Goal: Information Seeking & Learning: Learn about a topic

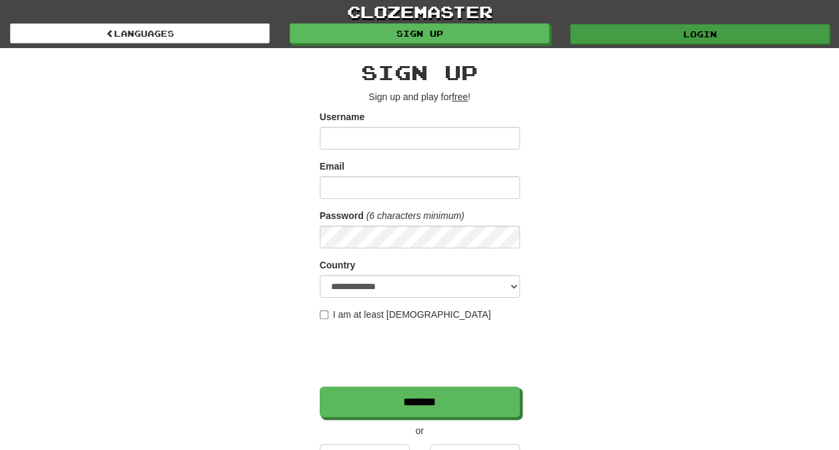
type input "*******"
click at [627, 33] on link "Login" at bounding box center [700, 34] width 260 height 20
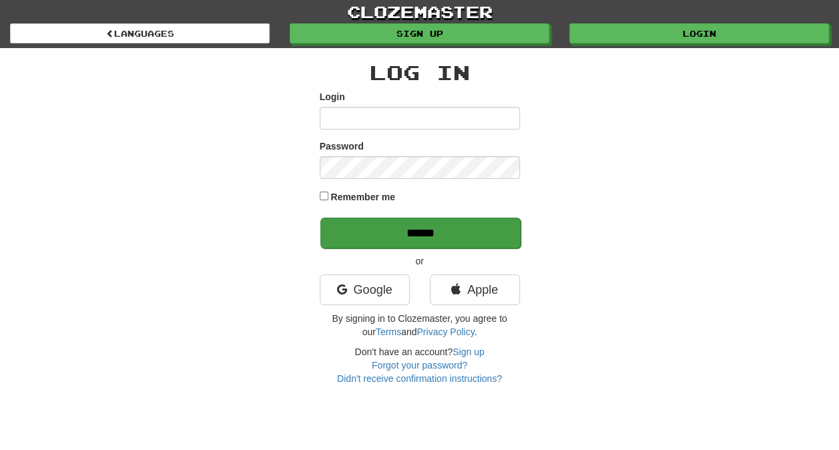
type input "*******"
click at [446, 224] on input "******" at bounding box center [420, 232] width 200 height 31
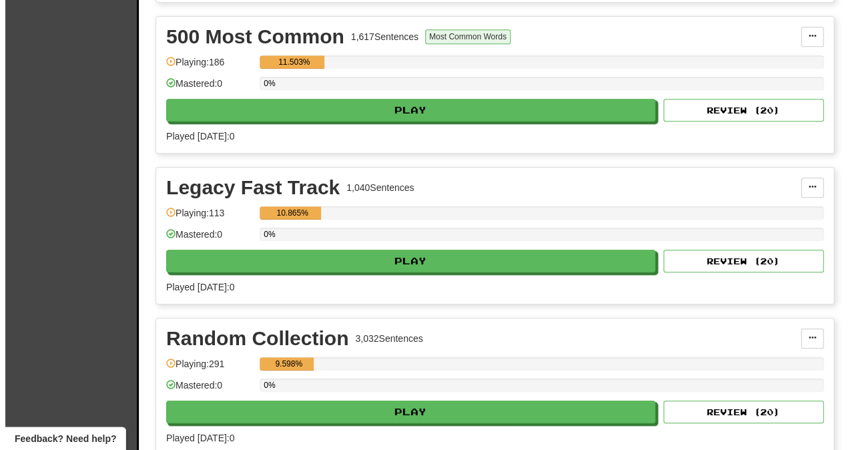
scroll to position [507, 0]
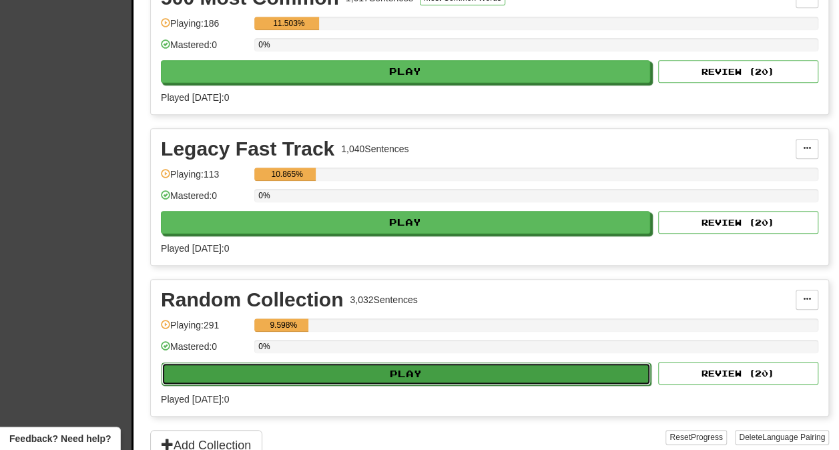
click at [338, 366] on button "Play" at bounding box center [405, 373] width 489 height 23
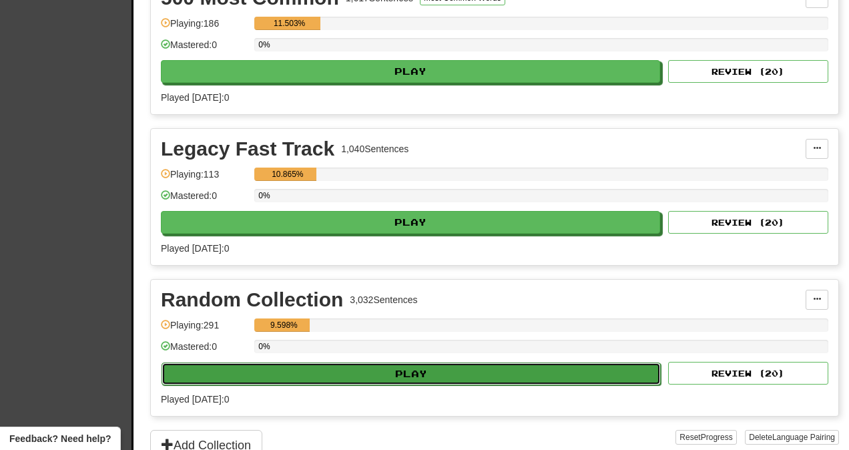
select select "**"
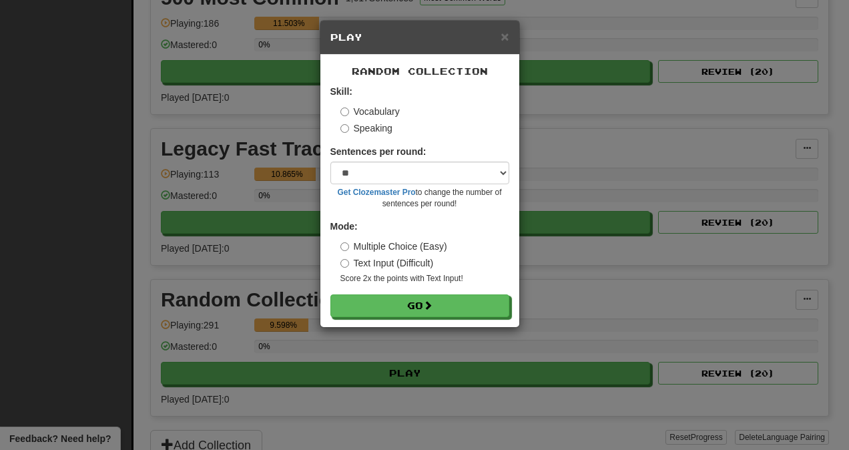
click at [405, 294] on form "Skill: Vocabulary Speaking Sentences per round: * ** ** ** ** ** *** ******** G…" at bounding box center [419, 201] width 179 height 232
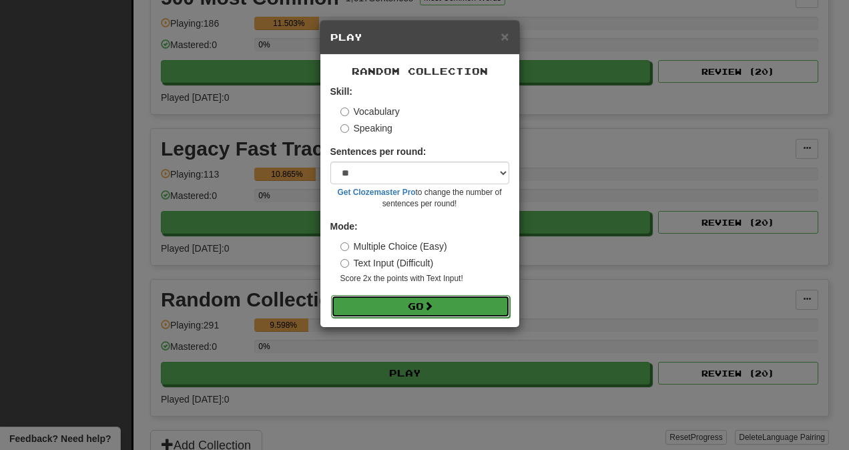
click at [408, 296] on button "Go" at bounding box center [420, 306] width 179 height 23
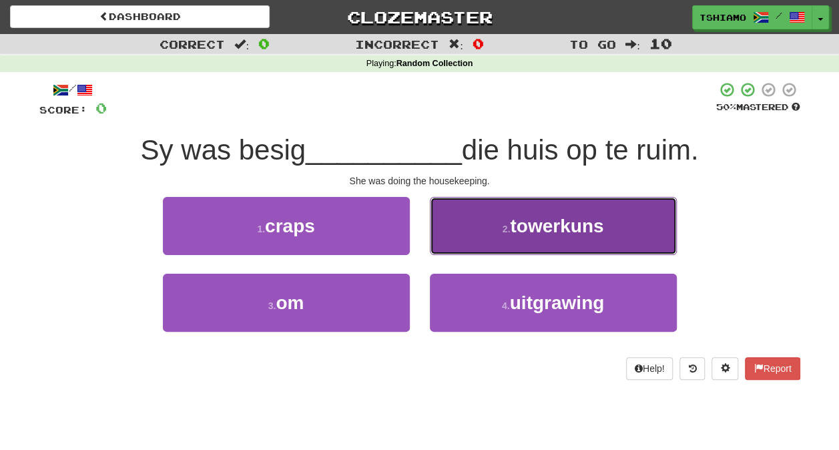
click at [434, 231] on button "2 . towerkuns" at bounding box center [553, 226] width 247 height 58
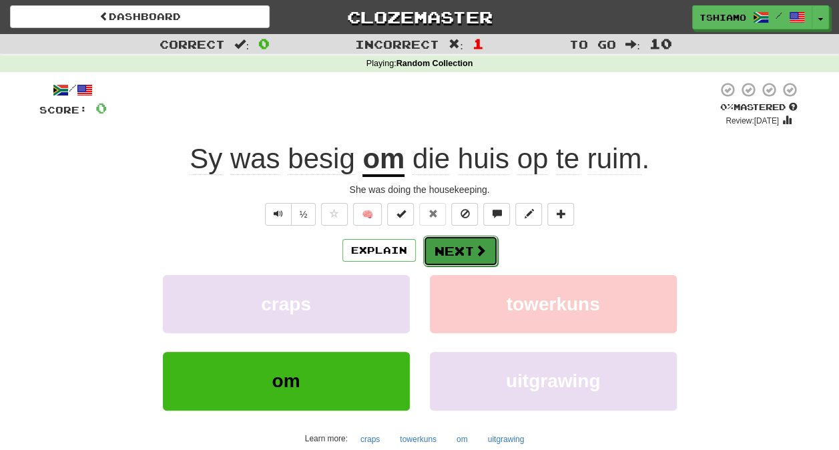
click at [466, 247] on button "Next" at bounding box center [460, 250] width 75 height 31
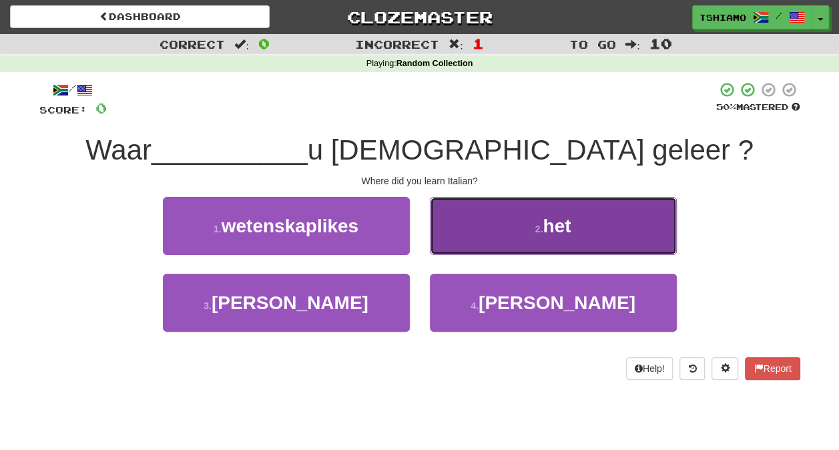
click at [468, 243] on button "2 . het" at bounding box center [553, 226] width 247 height 58
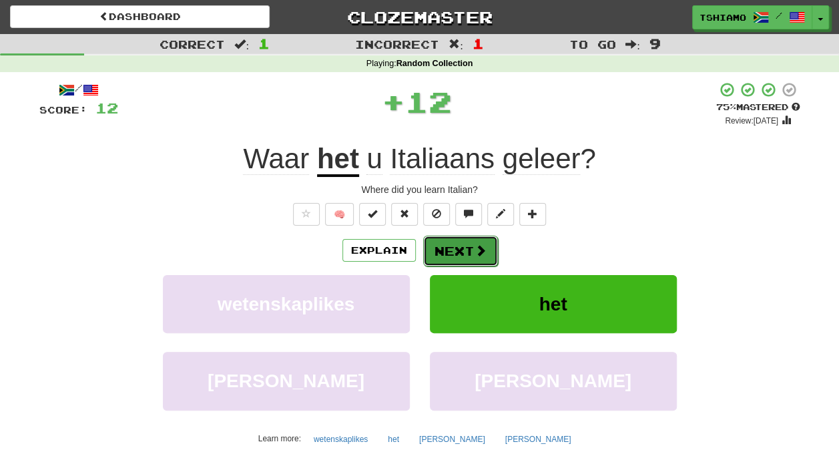
click at [456, 248] on button "Next" at bounding box center [460, 250] width 75 height 31
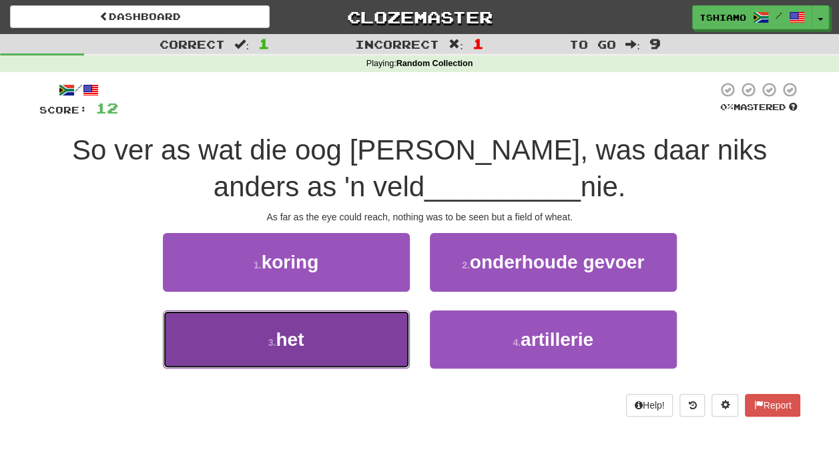
click at [295, 344] on span "het" at bounding box center [290, 339] width 28 height 21
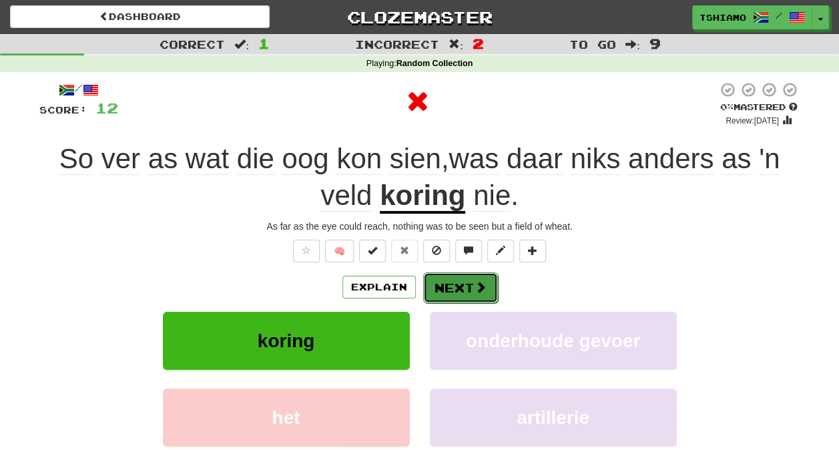
click at [478, 288] on span at bounding box center [480, 287] width 12 height 12
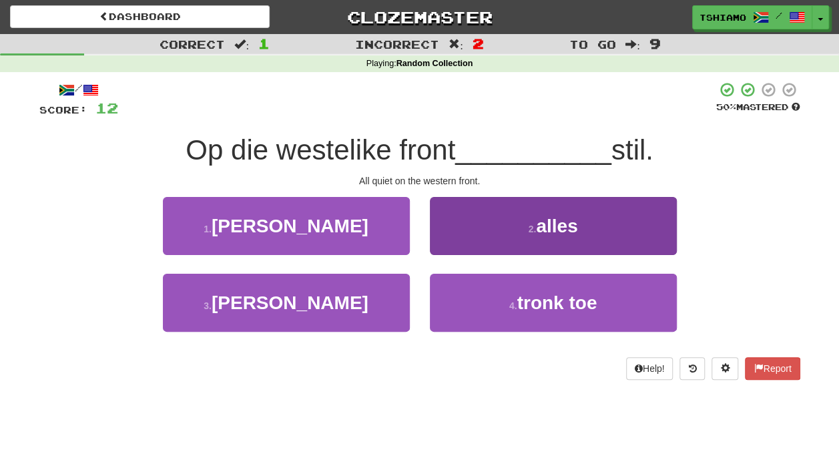
drag, startPoint x: 500, startPoint y: 256, endPoint x: 498, endPoint y: 240, distance: 16.2
click at [498, 240] on div "2 . alles" at bounding box center [553, 235] width 267 height 77
click at [498, 240] on button "2 . alles" at bounding box center [553, 226] width 247 height 58
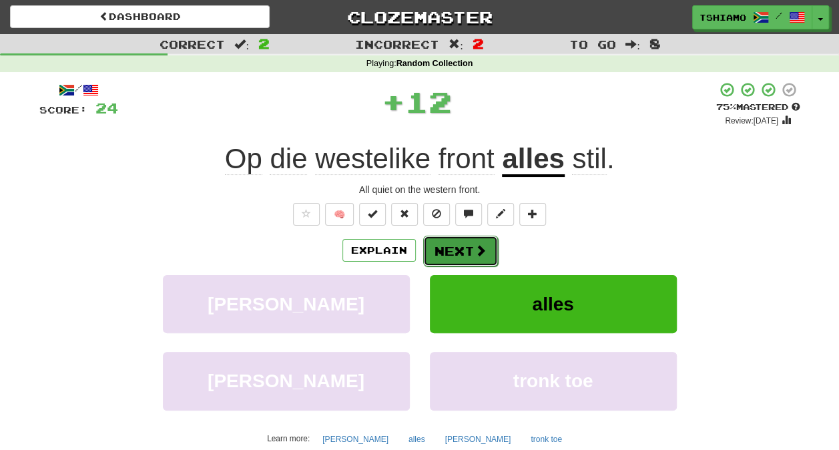
click at [479, 252] on span at bounding box center [480, 250] width 12 height 12
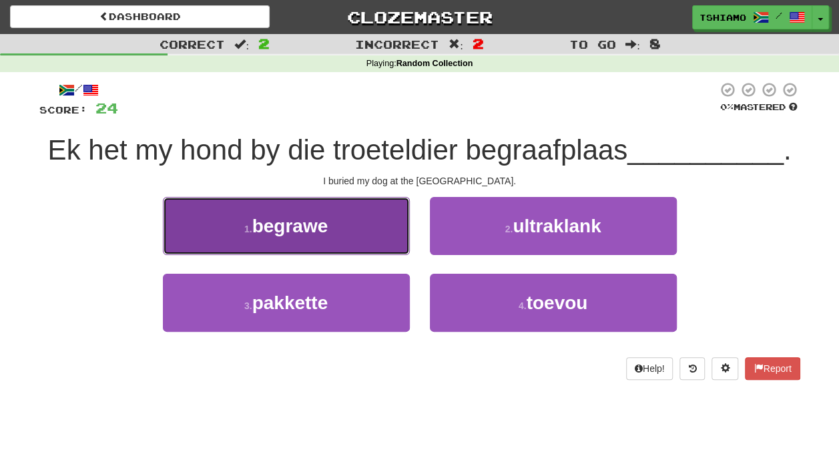
click at [395, 230] on button "1 . begrawe" at bounding box center [286, 226] width 247 height 58
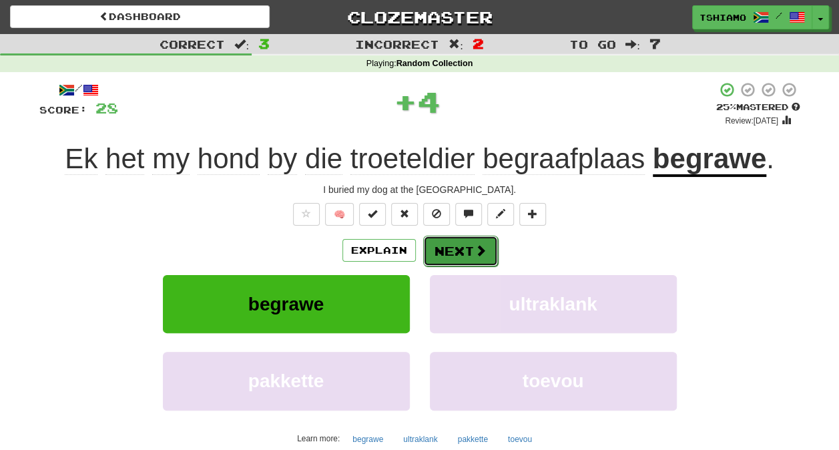
click at [451, 255] on button "Next" at bounding box center [460, 250] width 75 height 31
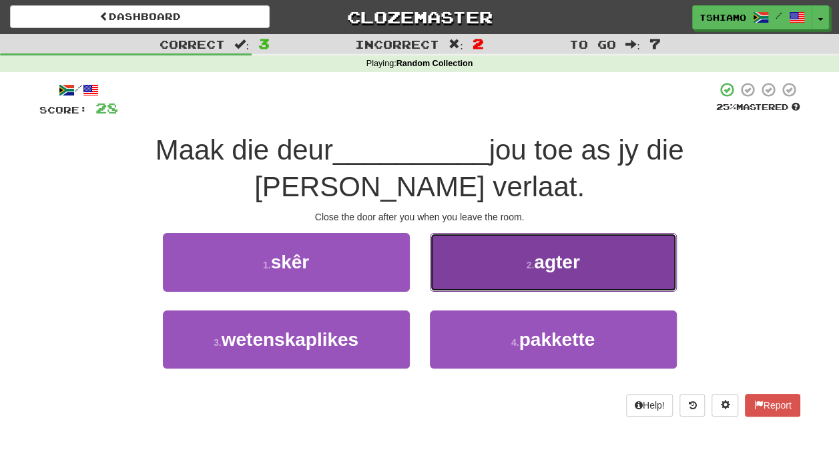
click at [463, 233] on button "2 . agter" at bounding box center [553, 262] width 247 height 58
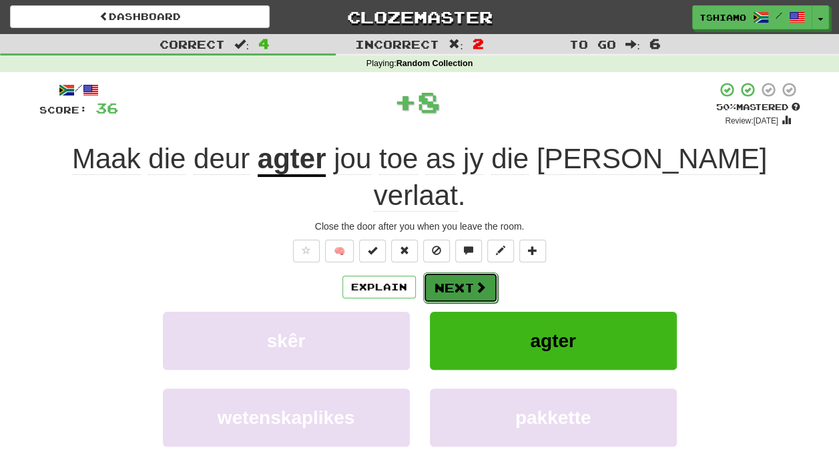
click at [446, 272] on button "Next" at bounding box center [460, 287] width 75 height 31
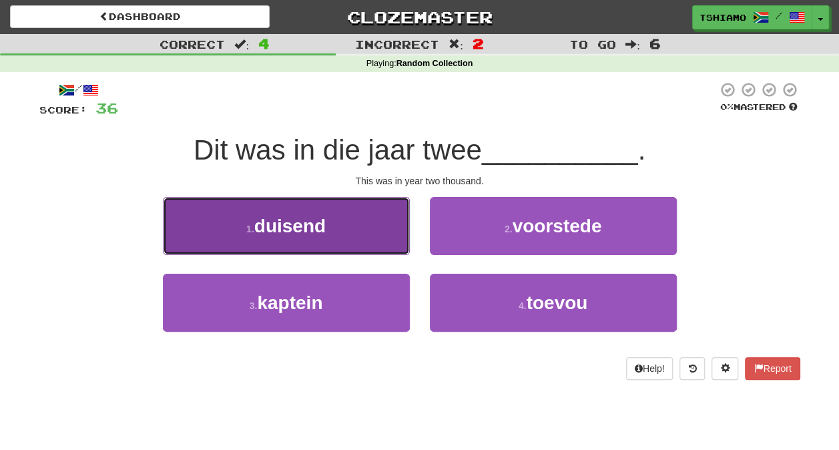
click at [375, 225] on button "1 . duisend" at bounding box center [286, 226] width 247 height 58
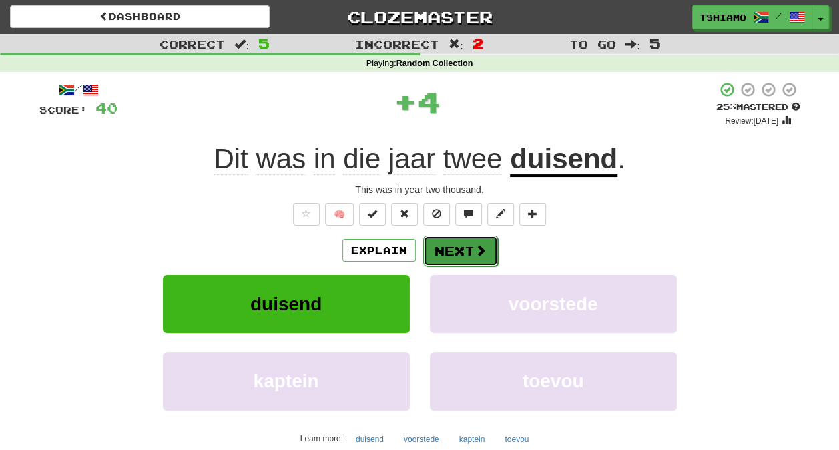
click at [447, 246] on button "Next" at bounding box center [460, 250] width 75 height 31
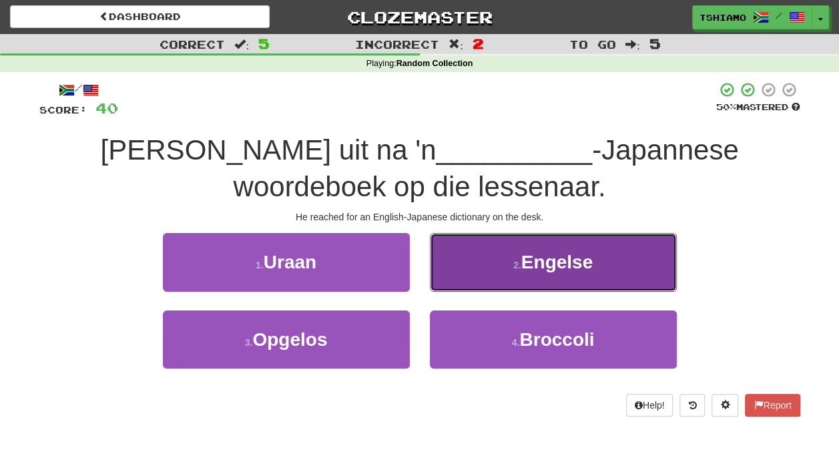
click at [502, 268] on button "2 . Engelse" at bounding box center [553, 262] width 247 height 58
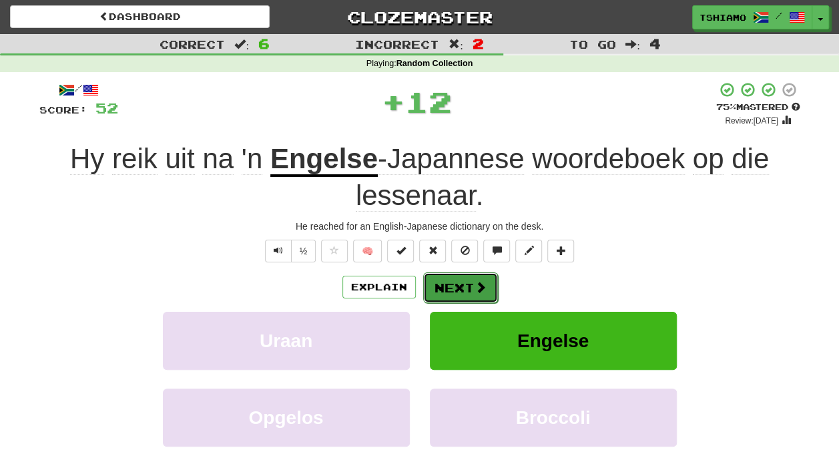
click at [474, 281] on span at bounding box center [480, 287] width 12 height 12
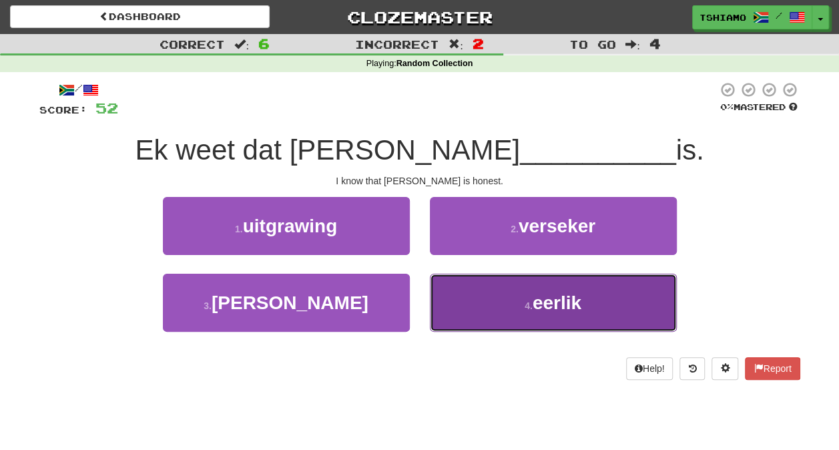
click at [488, 294] on button "4 . eerlik" at bounding box center [553, 303] width 247 height 58
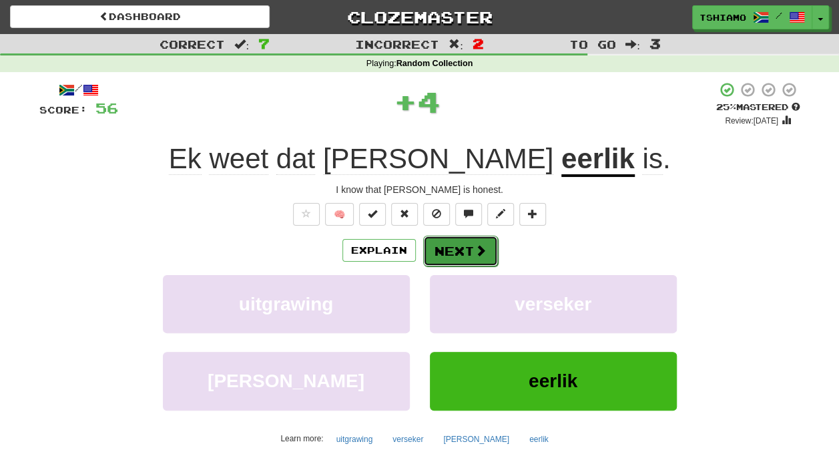
click at [476, 247] on span at bounding box center [480, 250] width 12 height 12
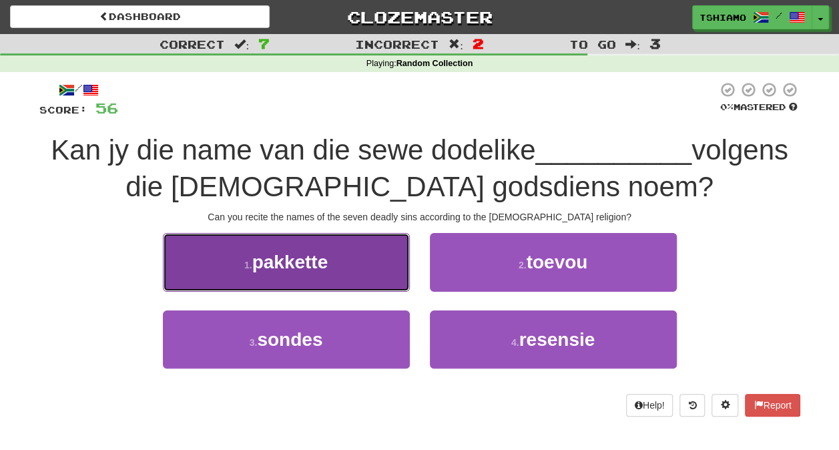
click at [360, 264] on button "1 . pakkette" at bounding box center [286, 262] width 247 height 58
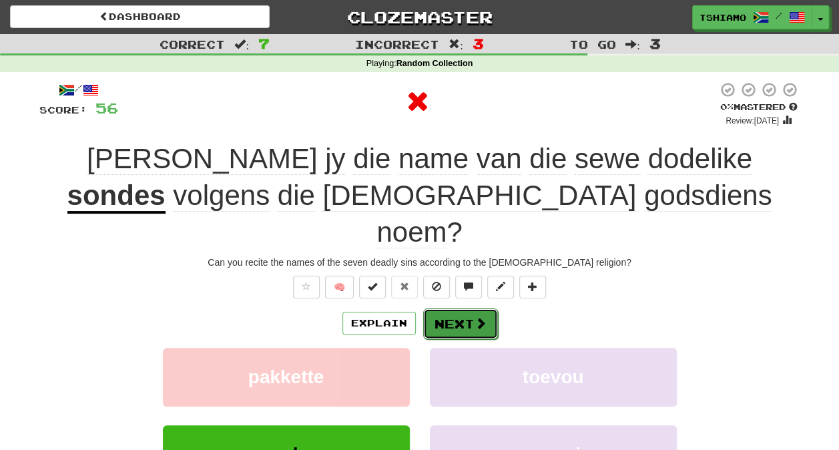
click at [466, 308] on button "Next" at bounding box center [460, 323] width 75 height 31
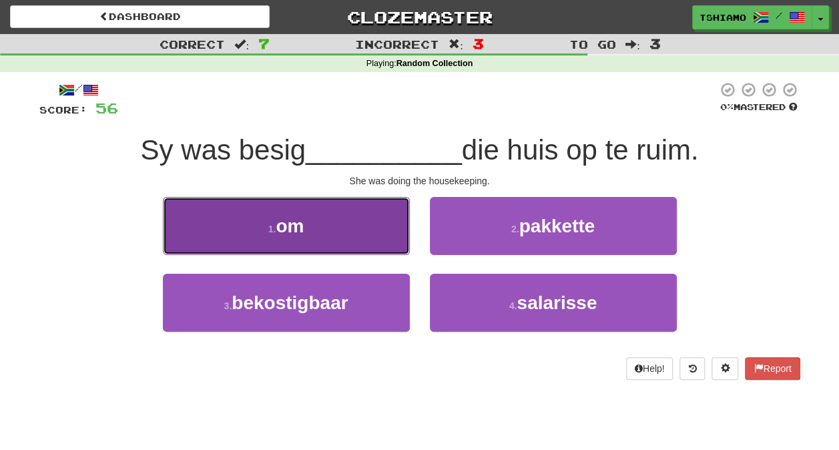
click at [364, 225] on button "1 . om" at bounding box center [286, 226] width 247 height 58
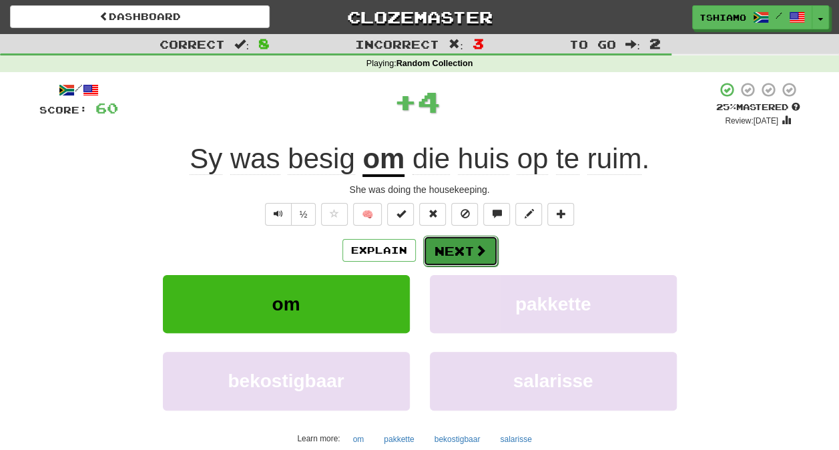
click at [446, 254] on button "Next" at bounding box center [460, 250] width 75 height 31
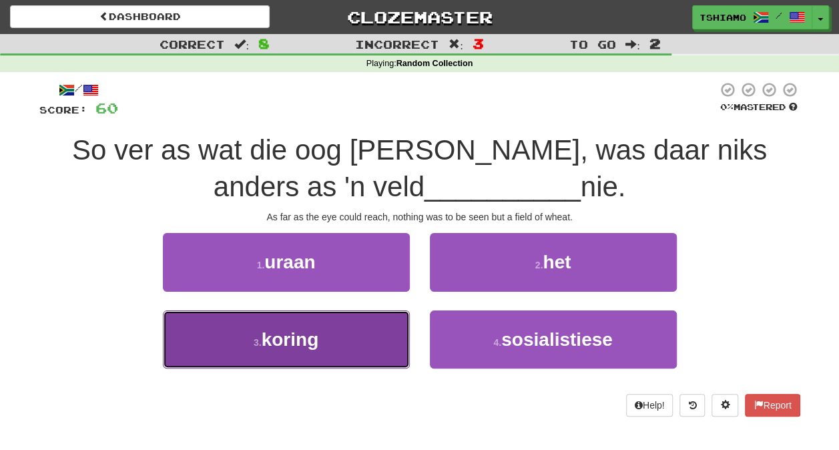
click at [363, 316] on button "3 . koring" at bounding box center [286, 339] width 247 height 58
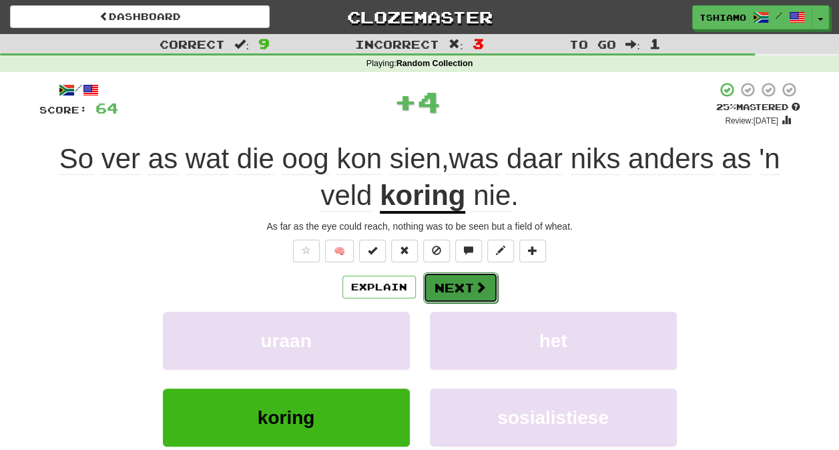
click at [452, 288] on button "Next" at bounding box center [460, 287] width 75 height 31
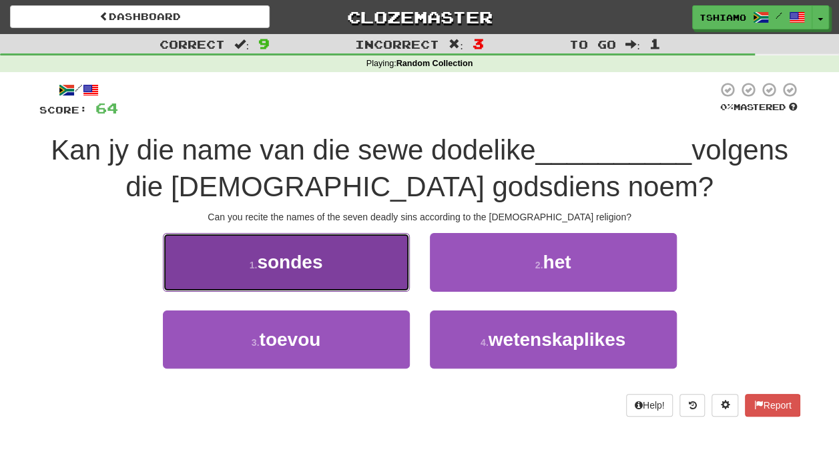
click at [375, 266] on button "1 . sondes" at bounding box center [286, 262] width 247 height 58
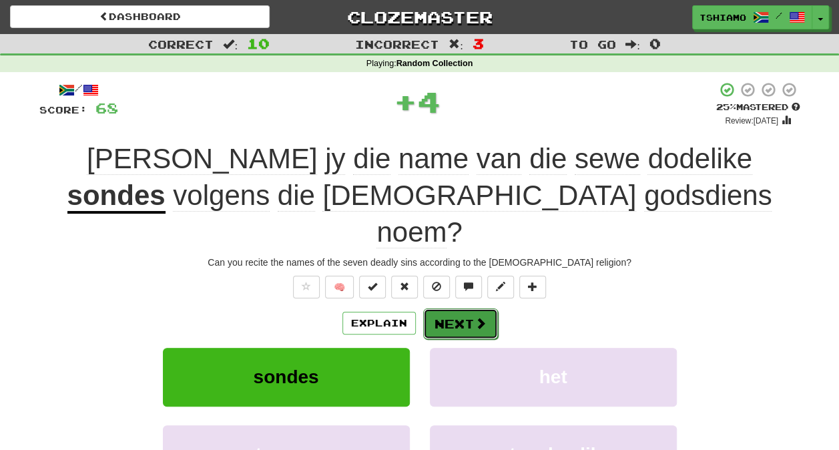
click at [480, 317] on span at bounding box center [480, 323] width 12 height 12
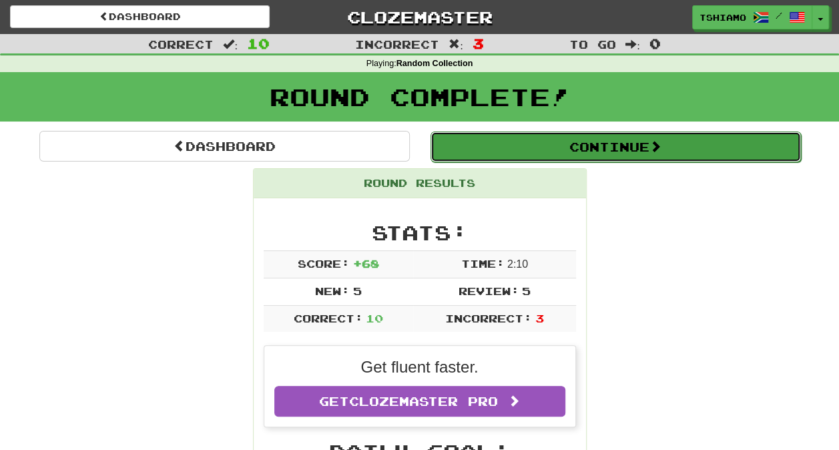
click at [555, 144] on button "Continue" at bounding box center [615, 146] width 370 height 31
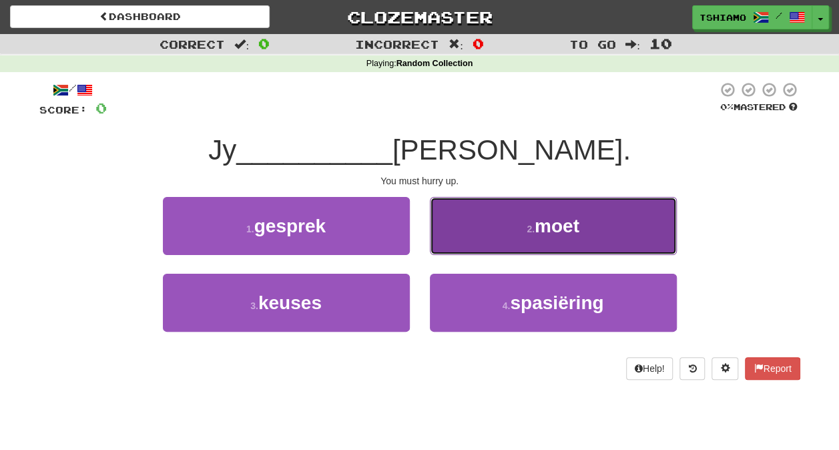
click at [602, 217] on button "2 . moet" at bounding box center [553, 226] width 247 height 58
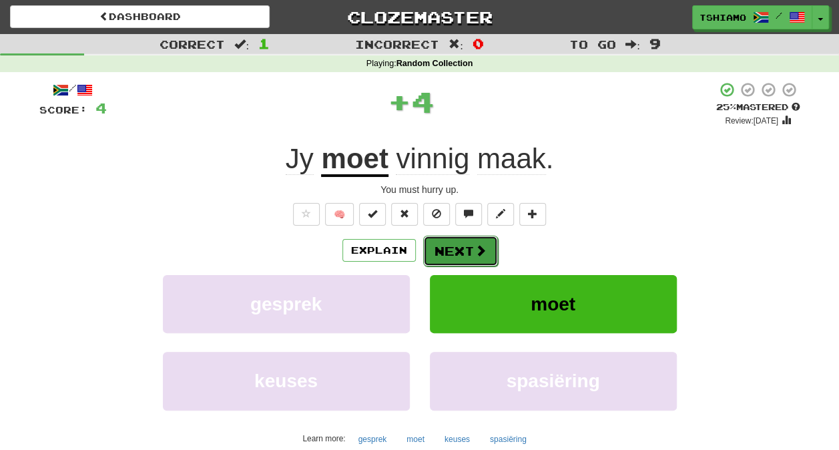
click at [471, 257] on button "Next" at bounding box center [460, 250] width 75 height 31
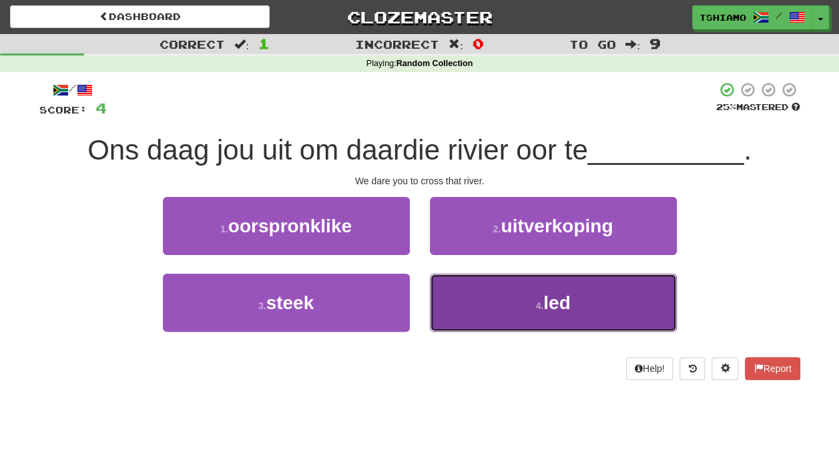
click at [448, 312] on button "4 . led" at bounding box center [553, 303] width 247 height 58
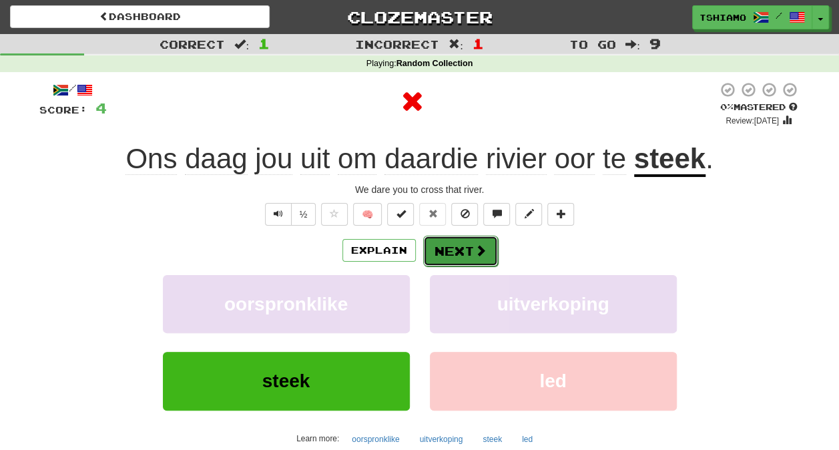
click at [451, 250] on button "Next" at bounding box center [460, 250] width 75 height 31
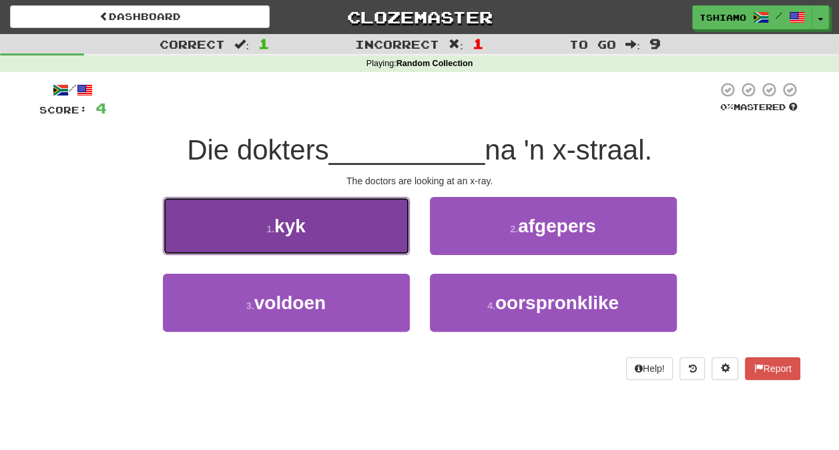
click at [404, 247] on button "1 . kyk" at bounding box center [286, 226] width 247 height 58
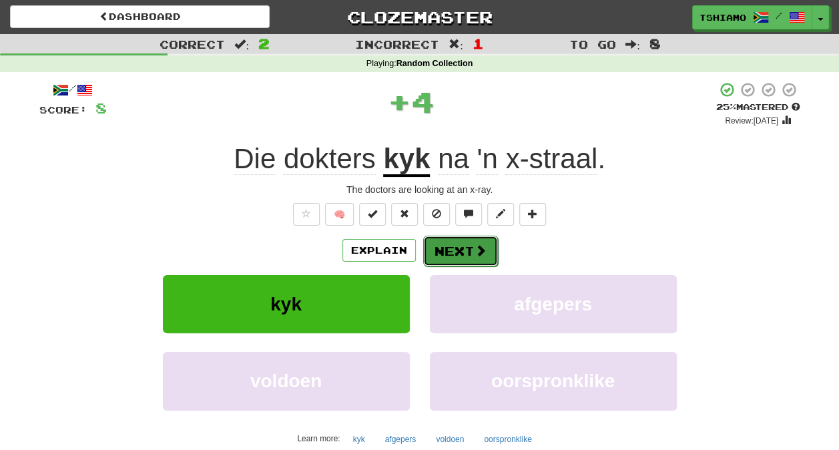
click at [450, 255] on button "Next" at bounding box center [460, 250] width 75 height 31
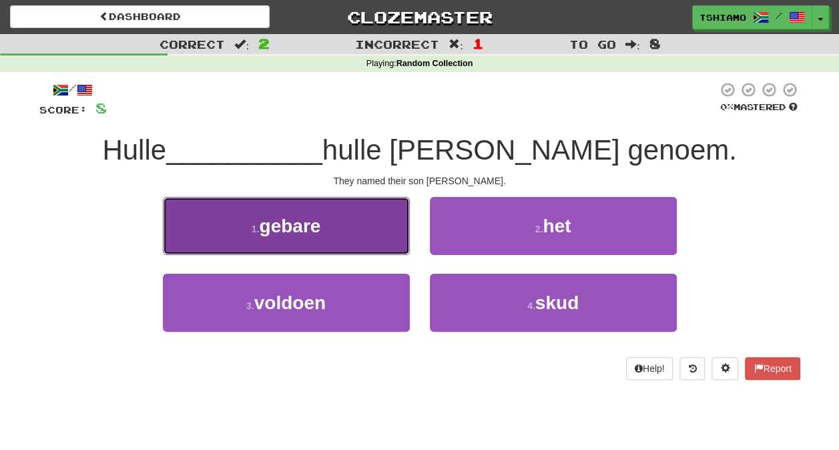
click at [336, 246] on button "1 . gebare" at bounding box center [286, 226] width 247 height 58
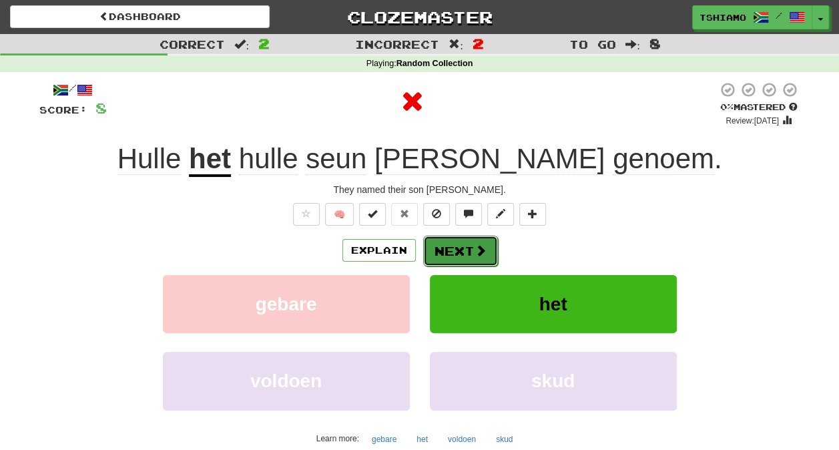
click at [470, 246] on button "Next" at bounding box center [460, 250] width 75 height 31
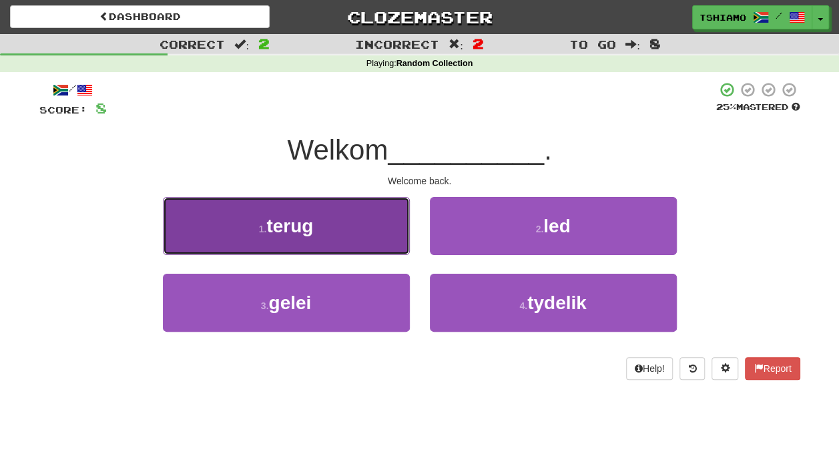
click at [352, 229] on button "1 . terug" at bounding box center [286, 226] width 247 height 58
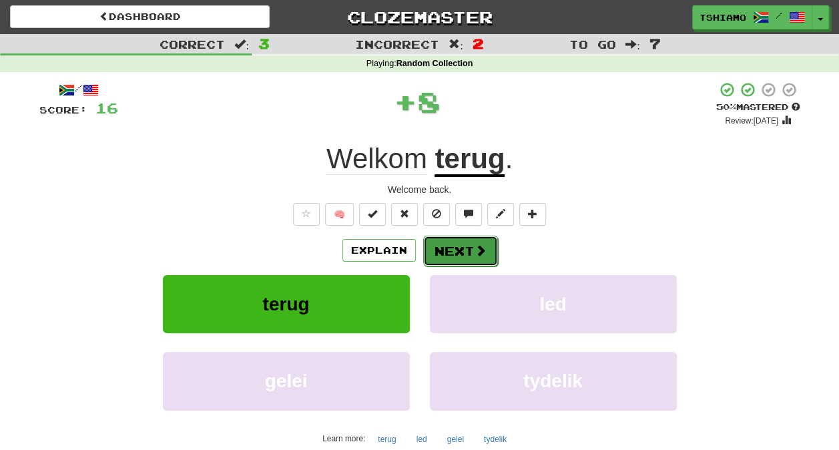
click at [448, 241] on button "Next" at bounding box center [460, 250] width 75 height 31
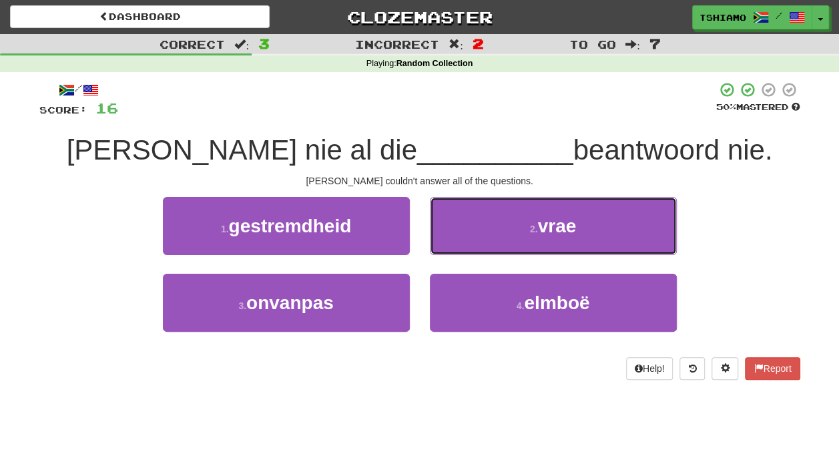
click at [448, 241] on button "2 . vrae" at bounding box center [553, 226] width 247 height 58
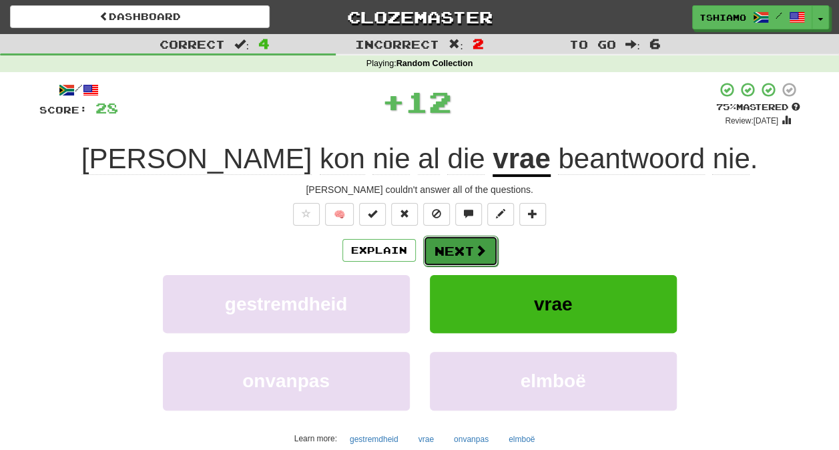
click at [442, 246] on button "Next" at bounding box center [460, 250] width 75 height 31
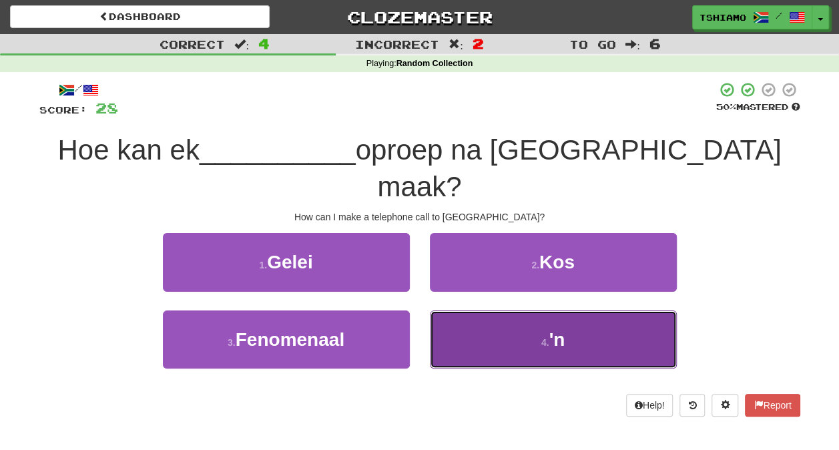
click at [480, 310] on button "4 . 'n" at bounding box center [553, 339] width 247 height 58
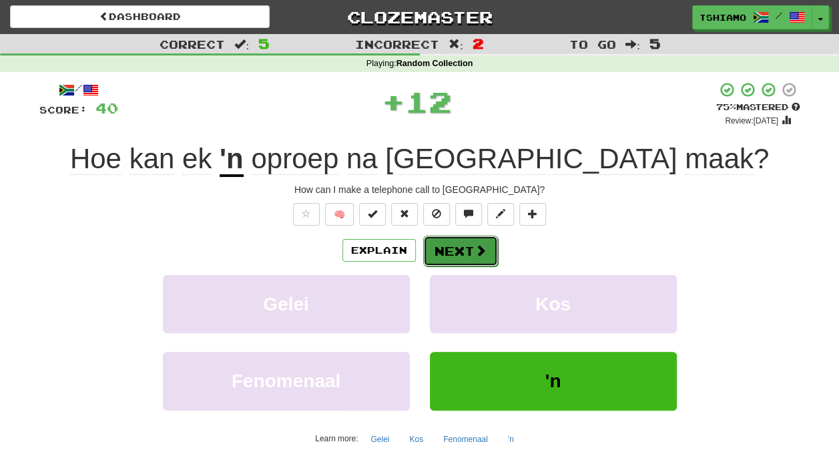
click at [452, 254] on button "Next" at bounding box center [460, 250] width 75 height 31
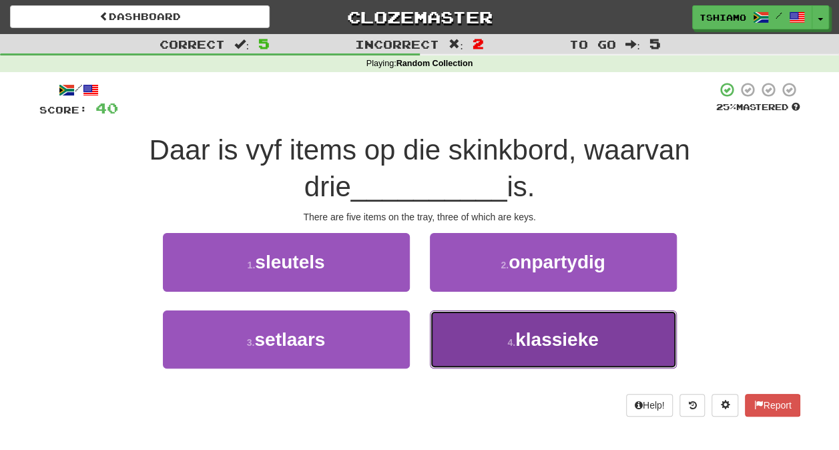
click at [436, 333] on button "4 . klassieke" at bounding box center [553, 339] width 247 height 58
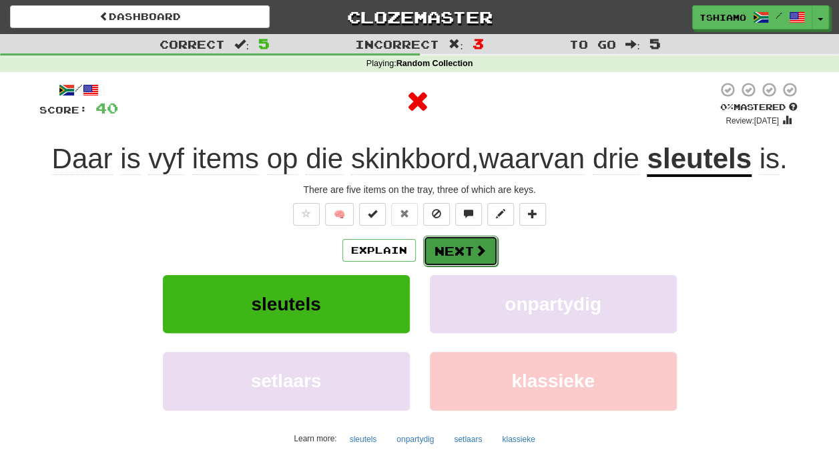
click at [448, 264] on button "Next" at bounding box center [460, 250] width 75 height 31
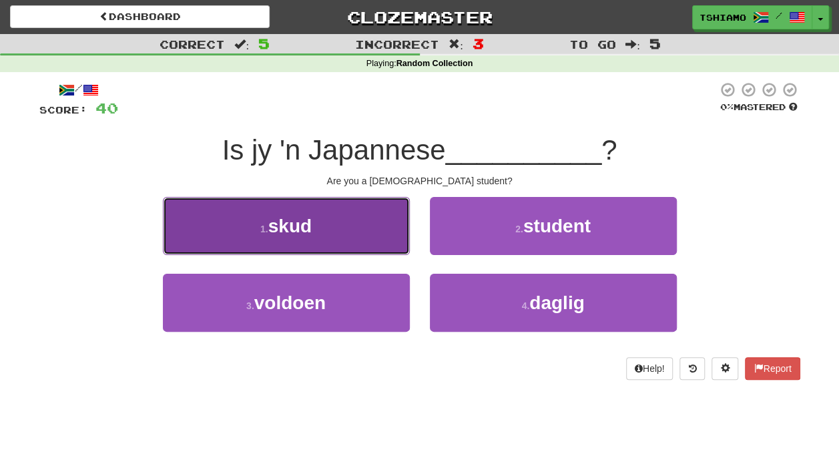
click at [364, 240] on button "1 . skud" at bounding box center [286, 226] width 247 height 58
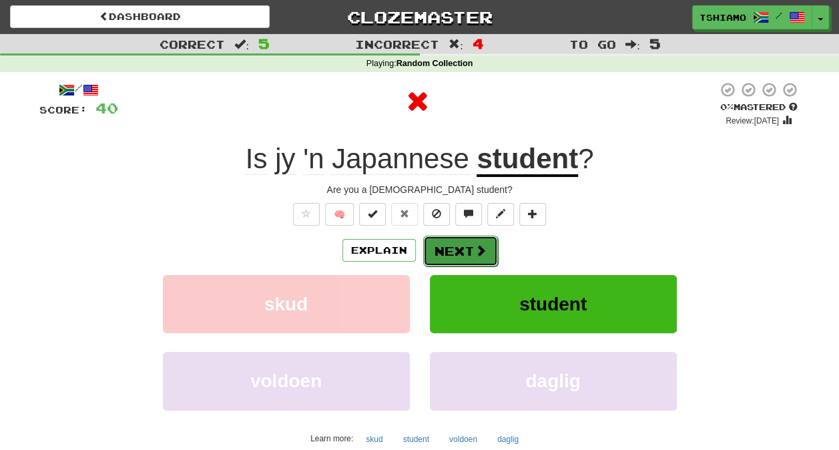
click at [442, 250] on button "Next" at bounding box center [460, 250] width 75 height 31
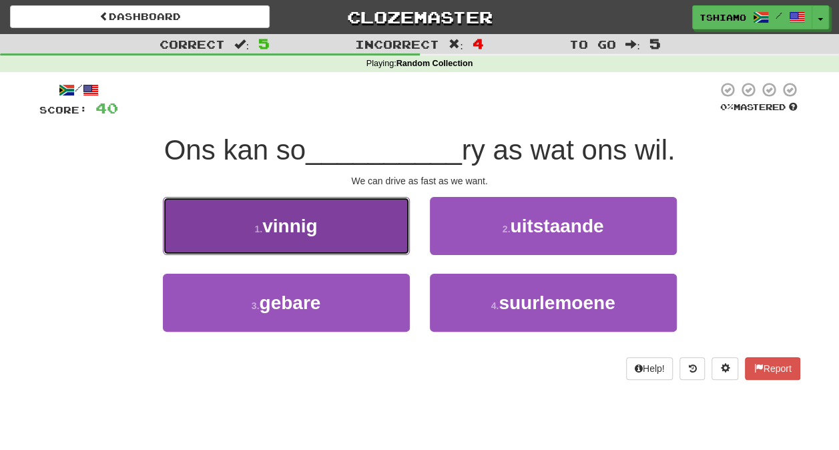
click at [398, 237] on button "1 . vinnig" at bounding box center [286, 226] width 247 height 58
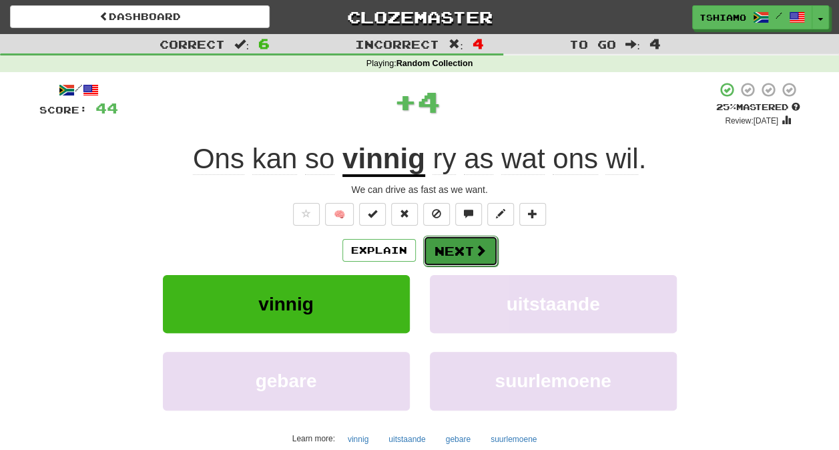
click at [455, 257] on button "Next" at bounding box center [460, 250] width 75 height 31
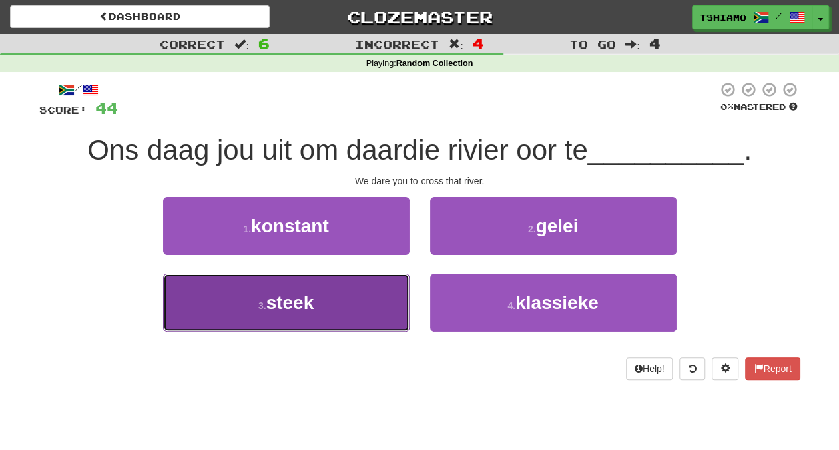
click at [359, 315] on button "3 . steek" at bounding box center [286, 303] width 247 height 58
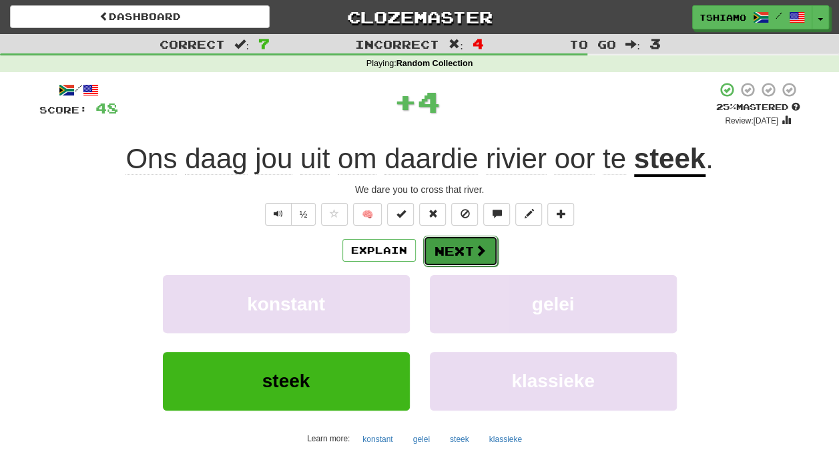
click at [460, 256] on button "Next" at bounding box center [460, 250] width 75 height 31
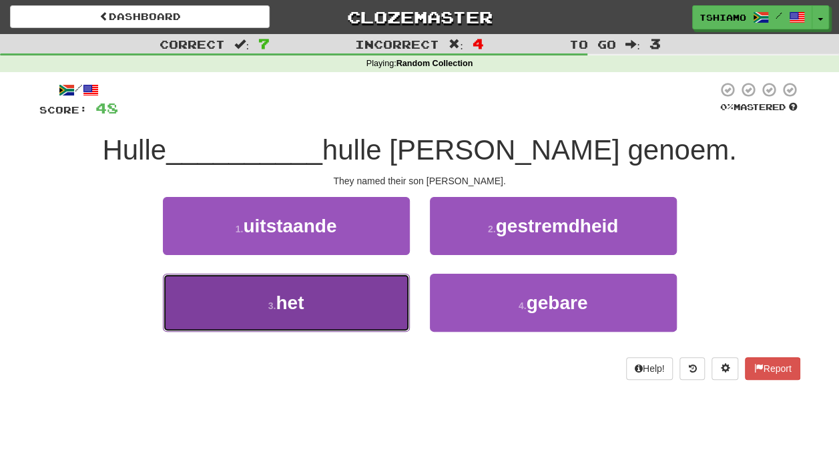
click at [332, 293] on button "3 . het" at bounding box center [286, 303] width 247 height 58
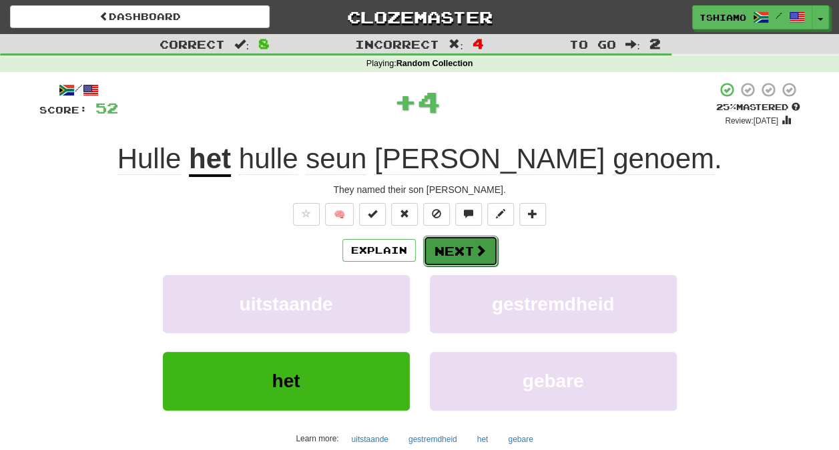
click at [423, 255] on button "Next" at bounding box center [460, 250] width 75 height 31
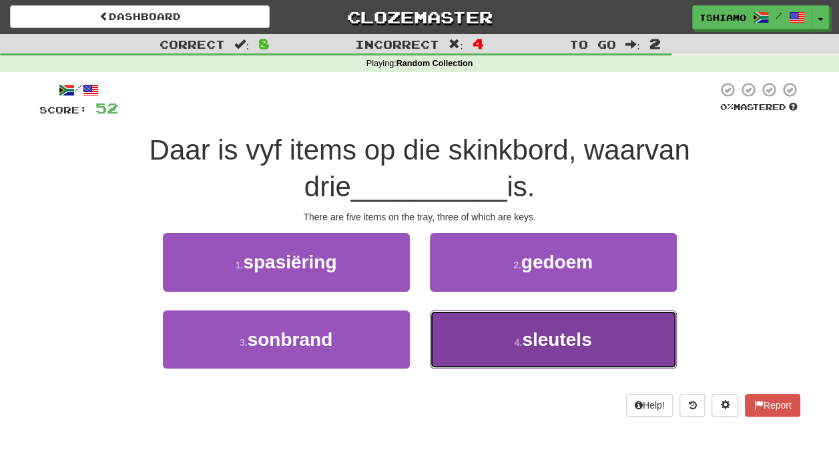
click at [499, 324] on button "4 . sleutels" at bounding box center [553, 339] width 247 height 58
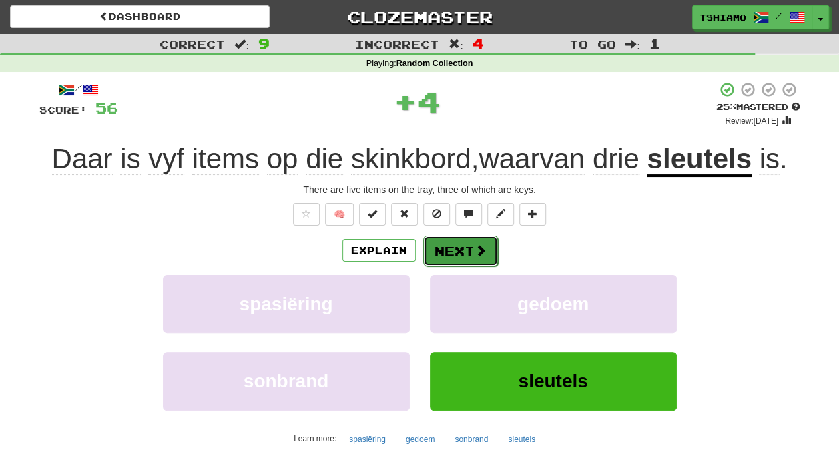
click at [476, 256] on span at bounding box center [480, 250] width 12 height 12
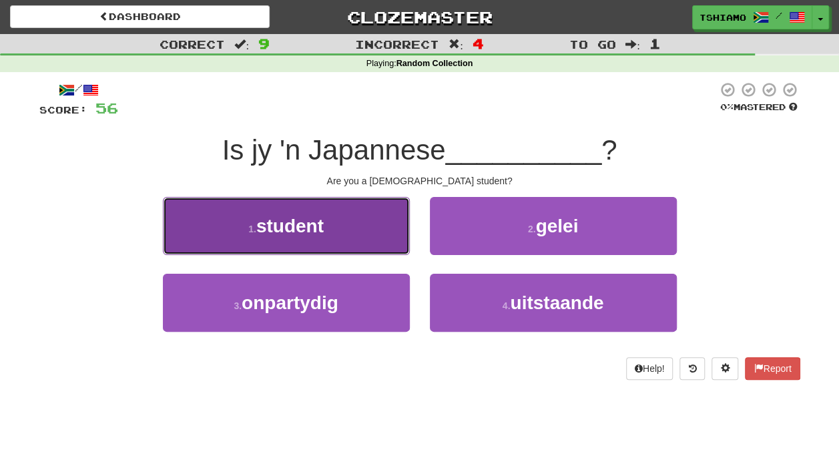
click at [368, 229] on button "1 . student" at bounding box center [286, 226] width 247 height 58
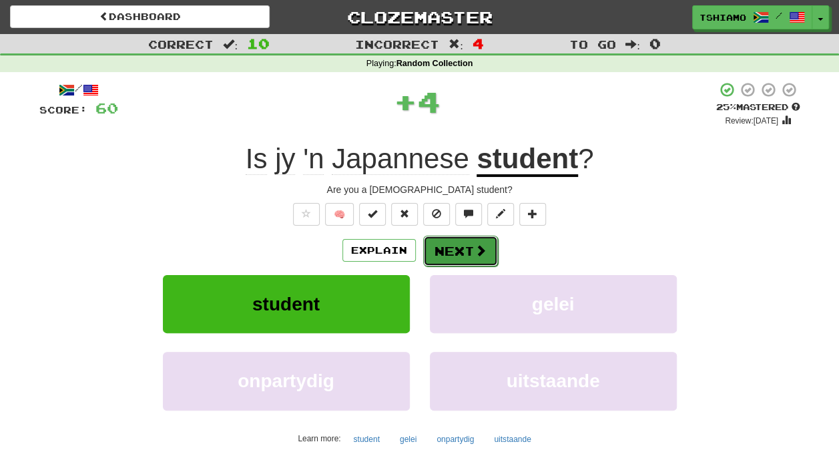
click at [450, 239] on button "Next" at bounding box center [460, 250] width 75 height 31
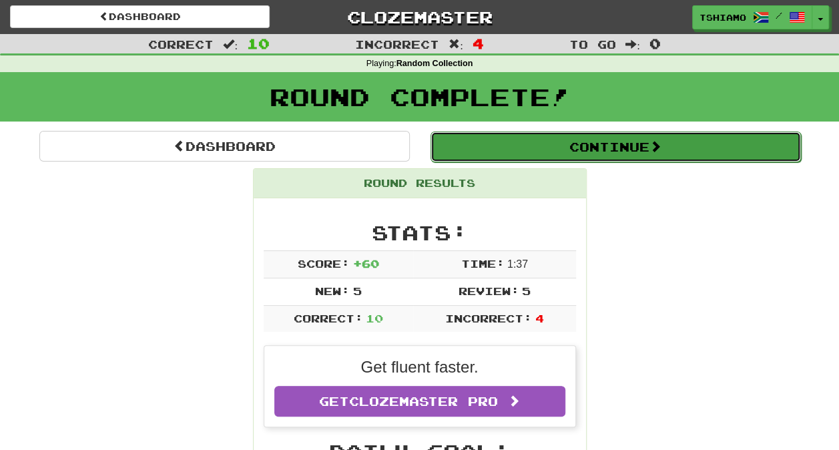
click at [499, 153] on button "Continue" at bounding box center [615, 146] width 370 height 31
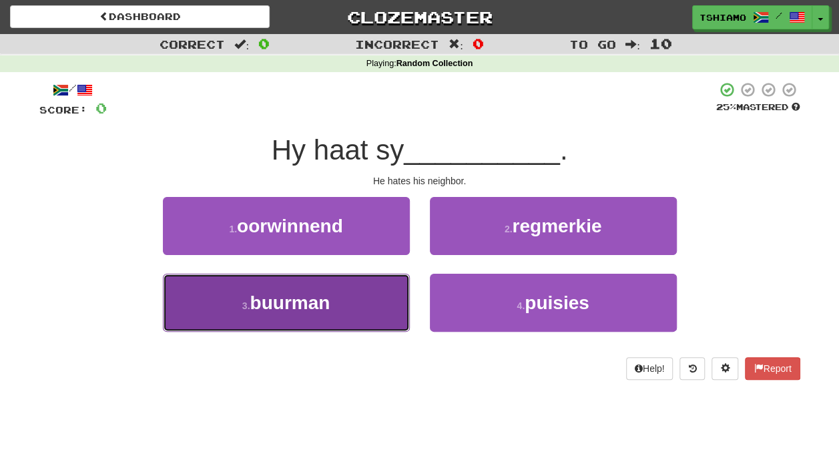
click at [366, 295] on button "3 . buurman" at bounding box center [286, 303] width 247 height 58
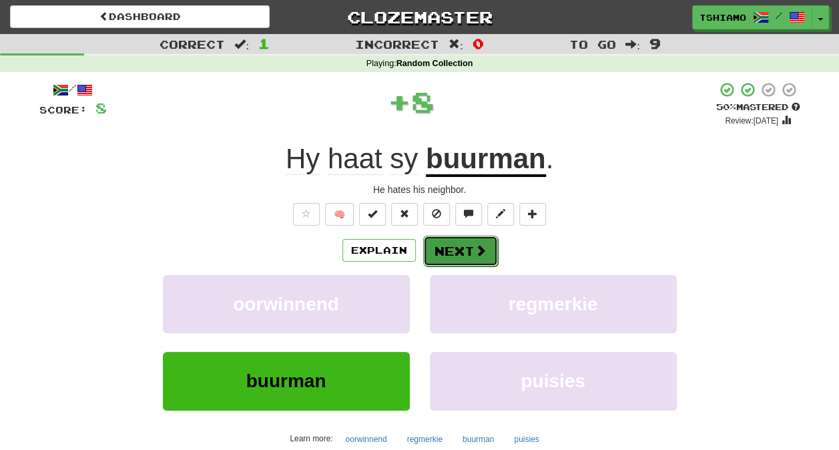
click at [450, 244] on button "Next" at bounding box center [460, 250] width 75 height 31
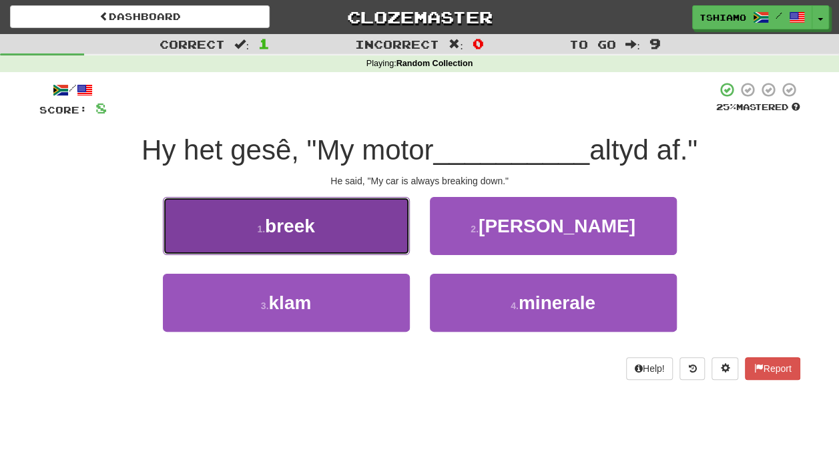
click at [384, 228] on button "1 . breek" at bounding box center [286, 226] width 247 height 58
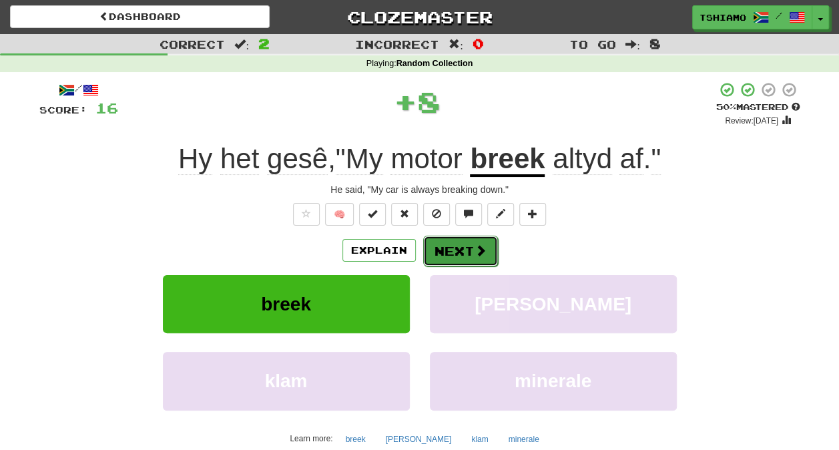
click at [448, 256] on button "Next" at bounding box center [460, 250] width 75 height 31
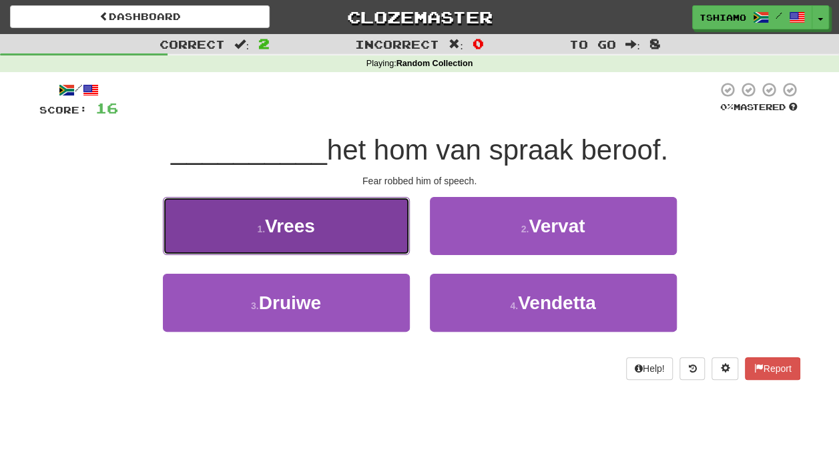
click at [360, 231] on button "1 . Vrees" at bounding box center [286, 226] width 247 height 58
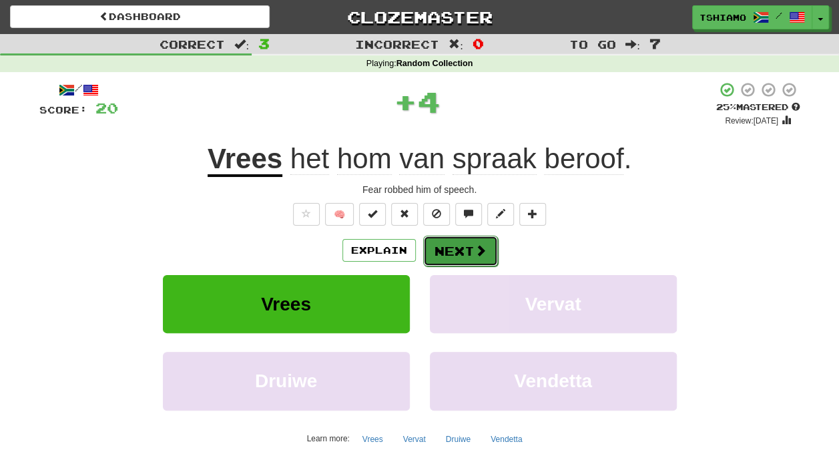
click at [438, 250] on button "Next" at bounding box center [460, 250] width 75 height 31
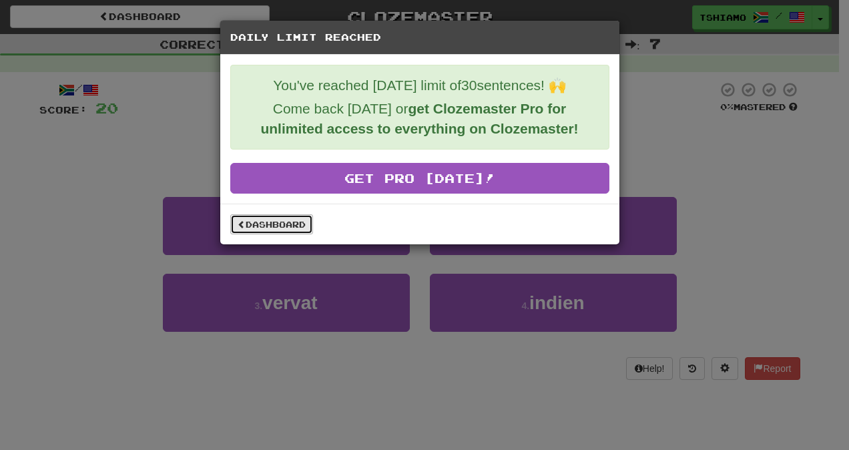
click at [288, 231] on link "Dashboard" at bounding box center [271, 224] width 83 height 20
